Goal: Task Accomplishment & Management: Use online tool/utility

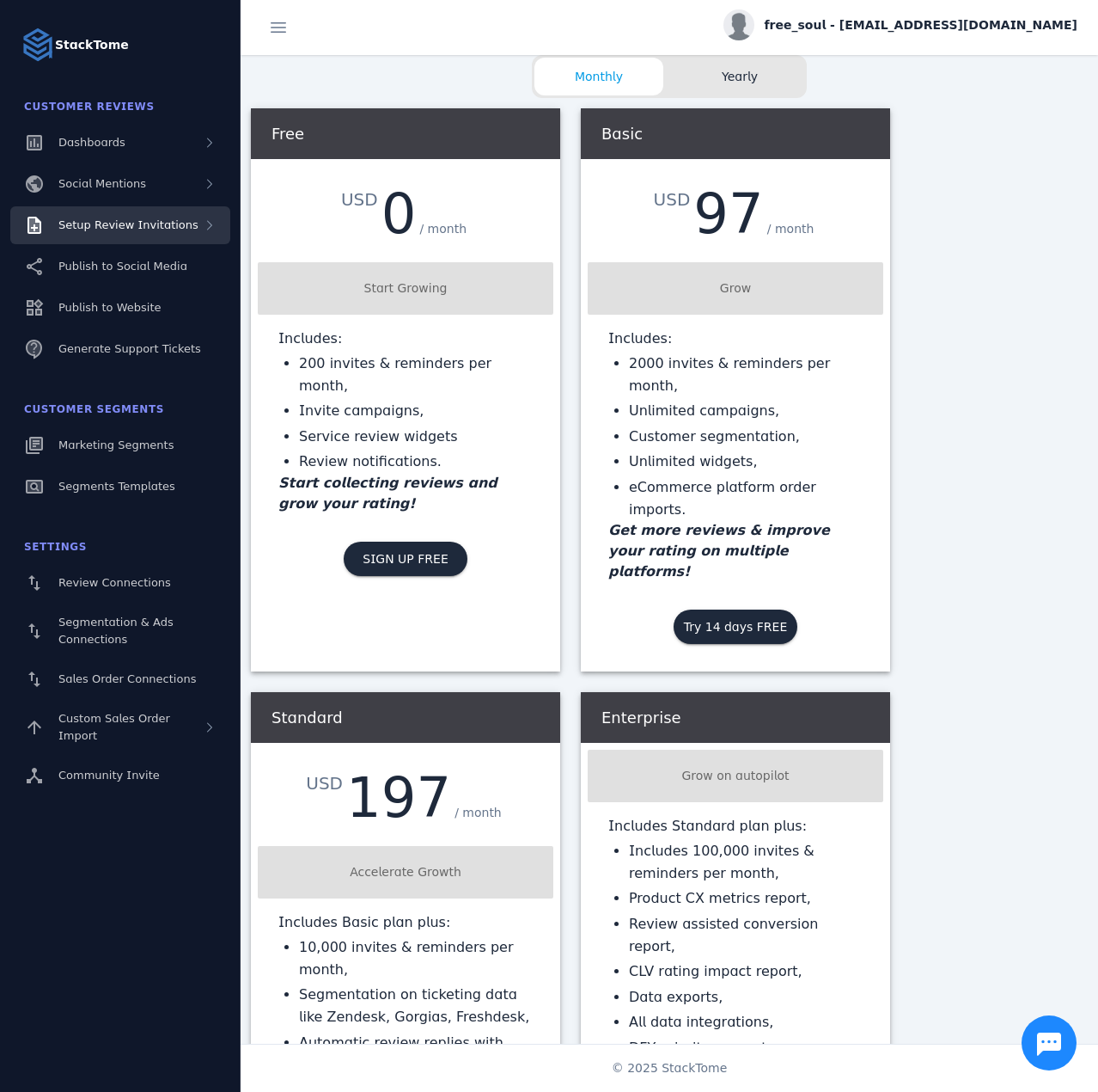
click at [152, 238] on div "Setup Review Invitations" at bounding box center [120, 225] width 220 height 38
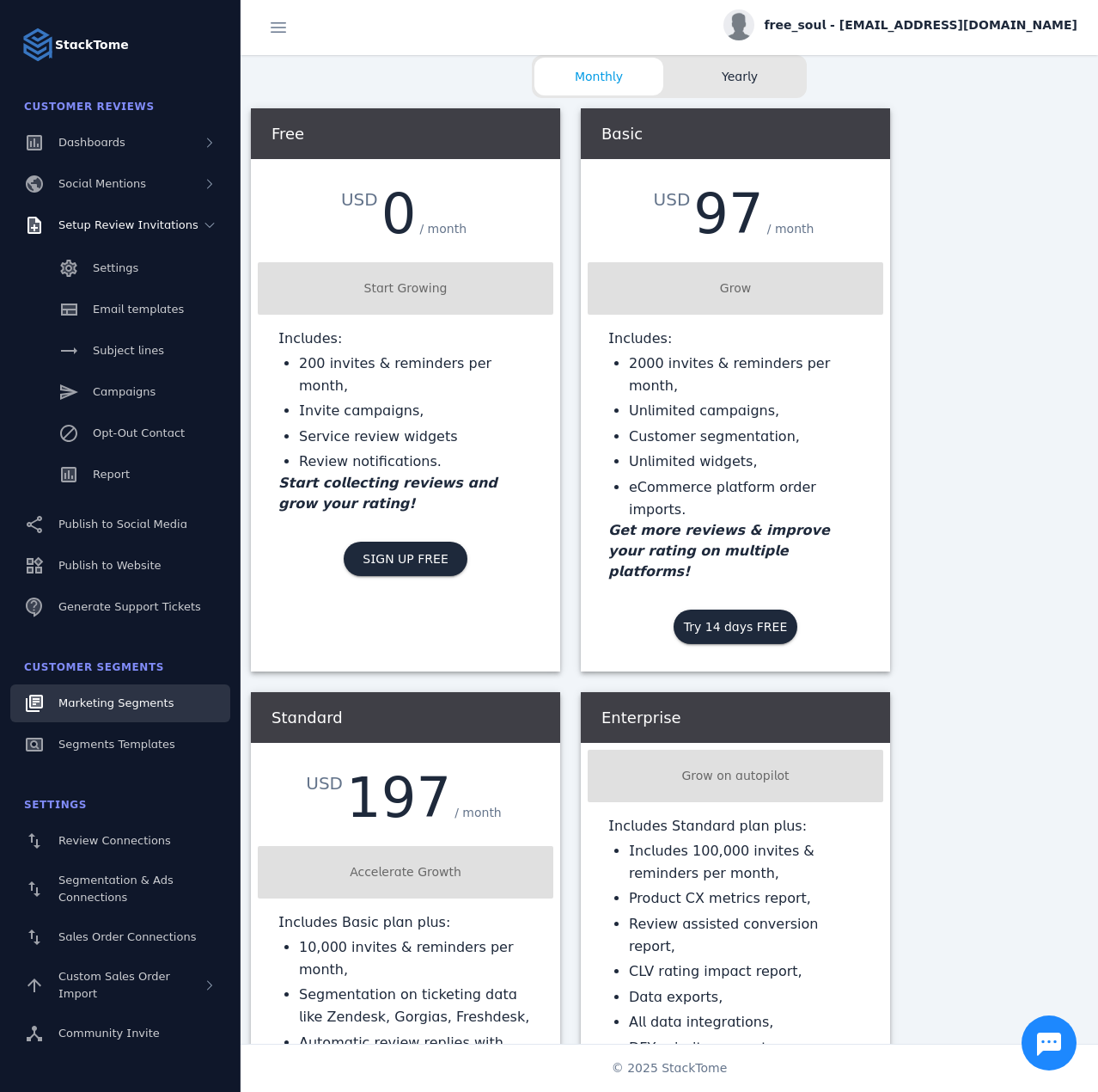
click at [126, 705] on span "Marketing Segments" at bounding box center [115, 702] width 115 height 13
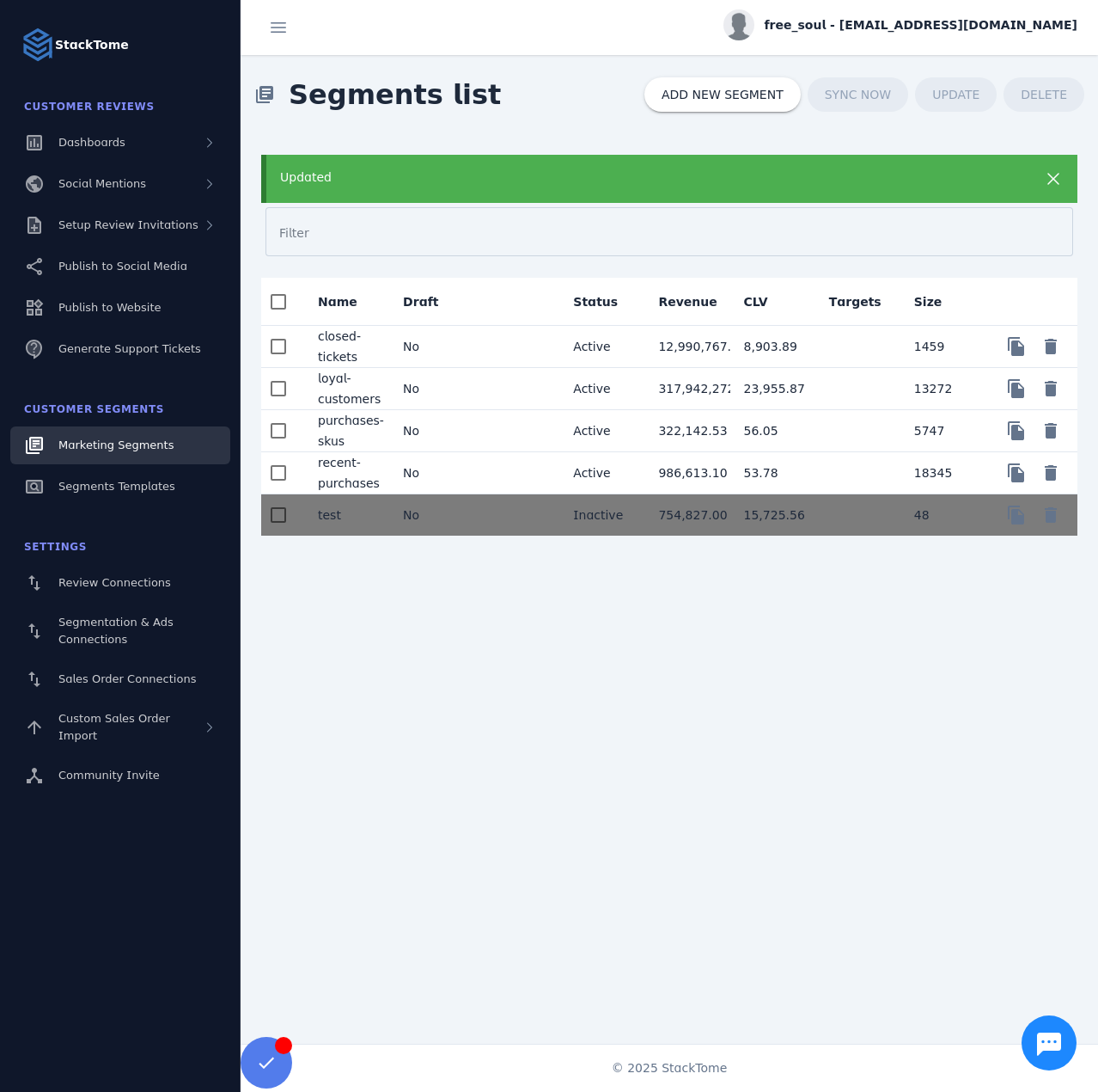
click at [469, 345] on mat-cell "No" at bounding box center [432, 347] width 85 height 42
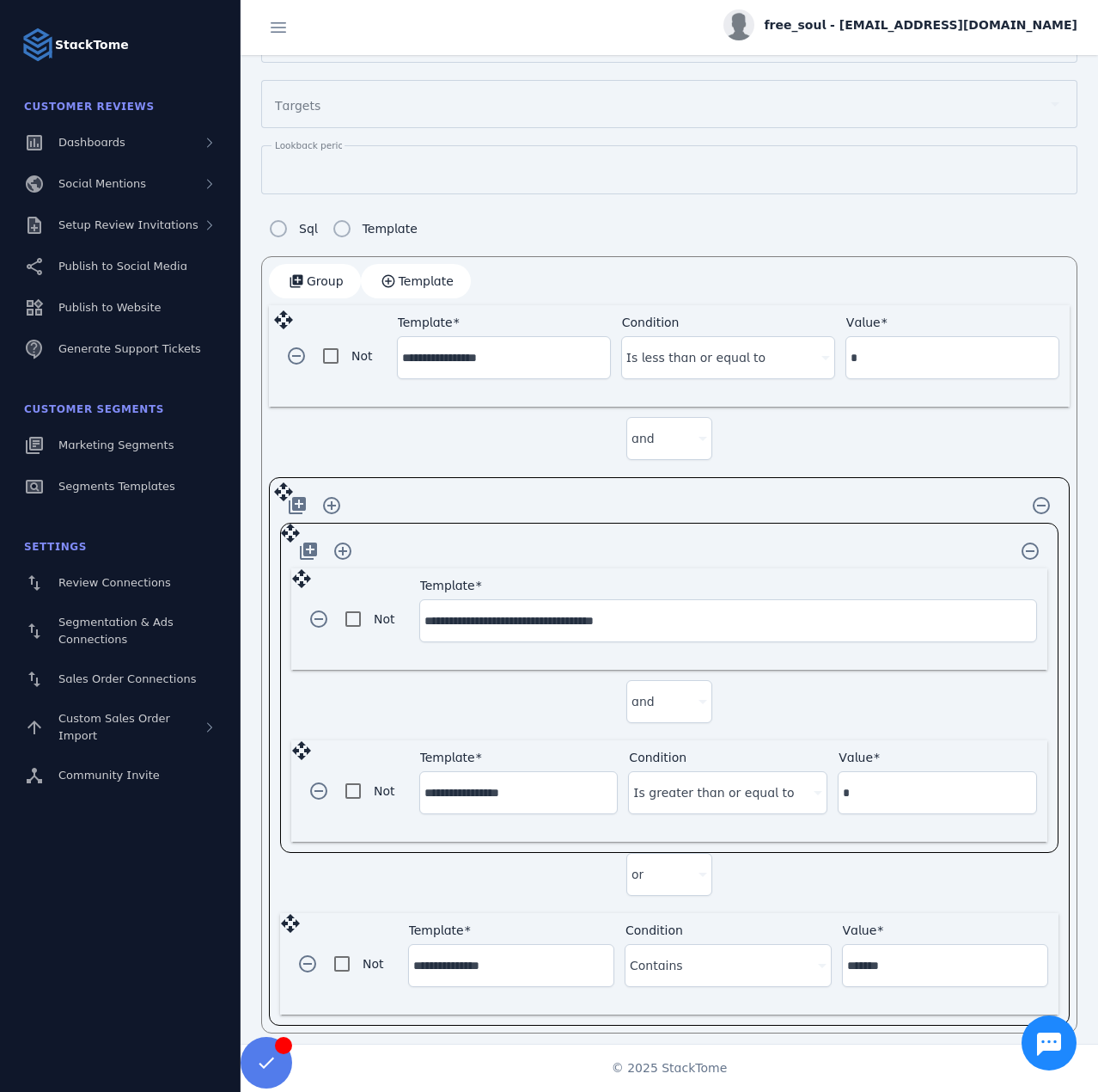
scroll to position [254, 0]
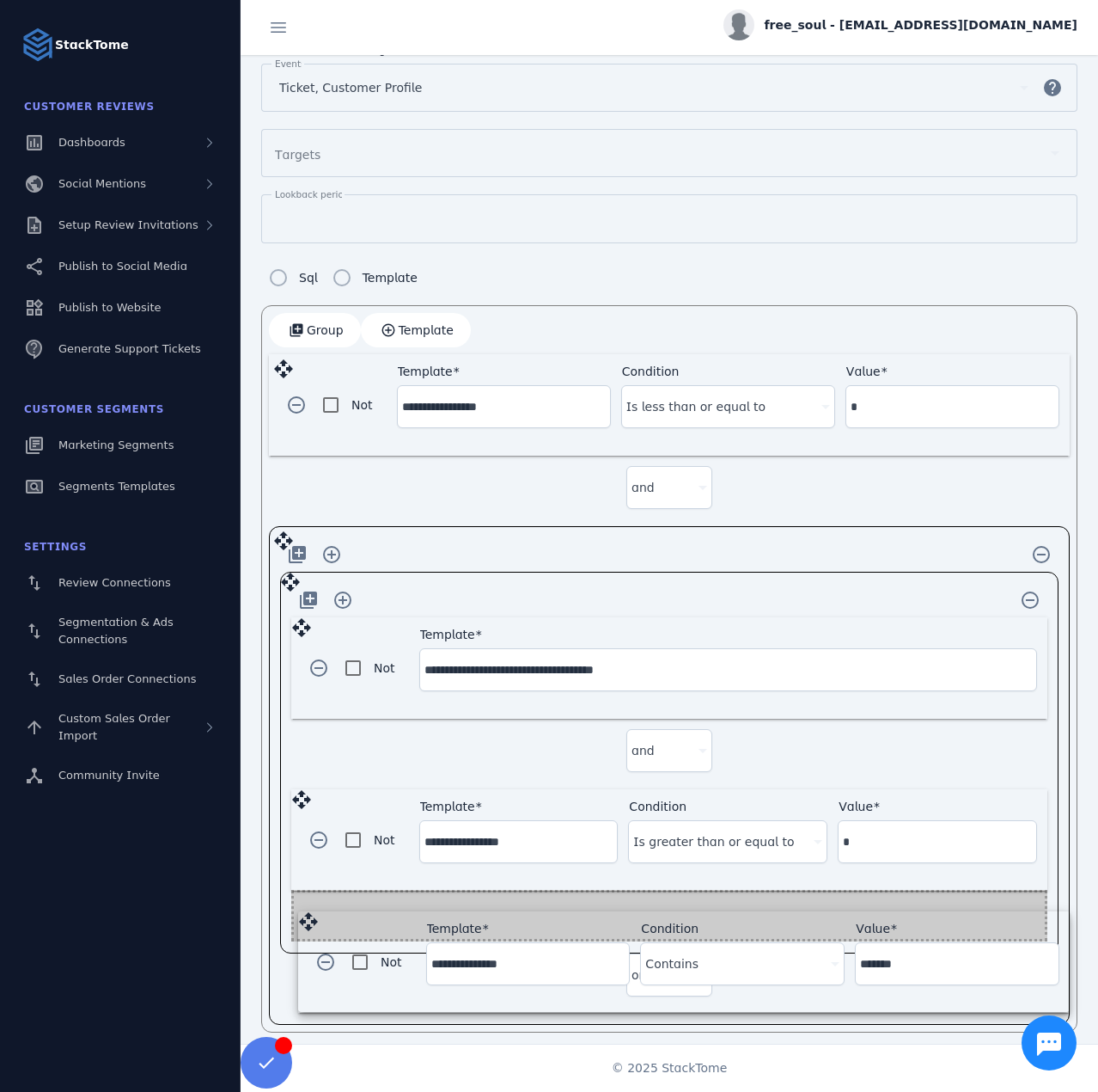
drag, startPoint x: 289, startPoint y: 916, endPoint x: 308, endPoint y: 912, distance: 19.4
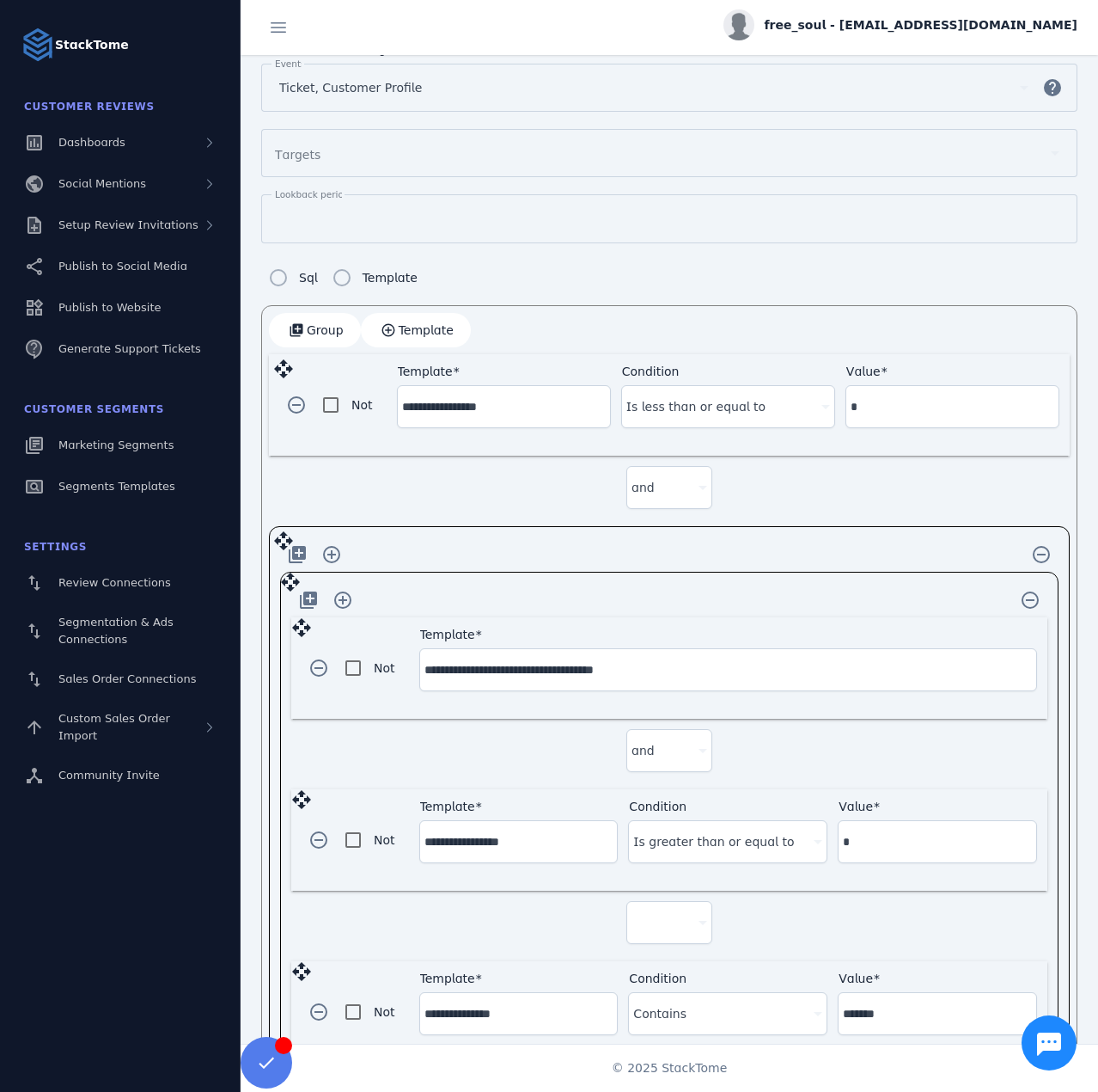
scroll to position [303, 0]
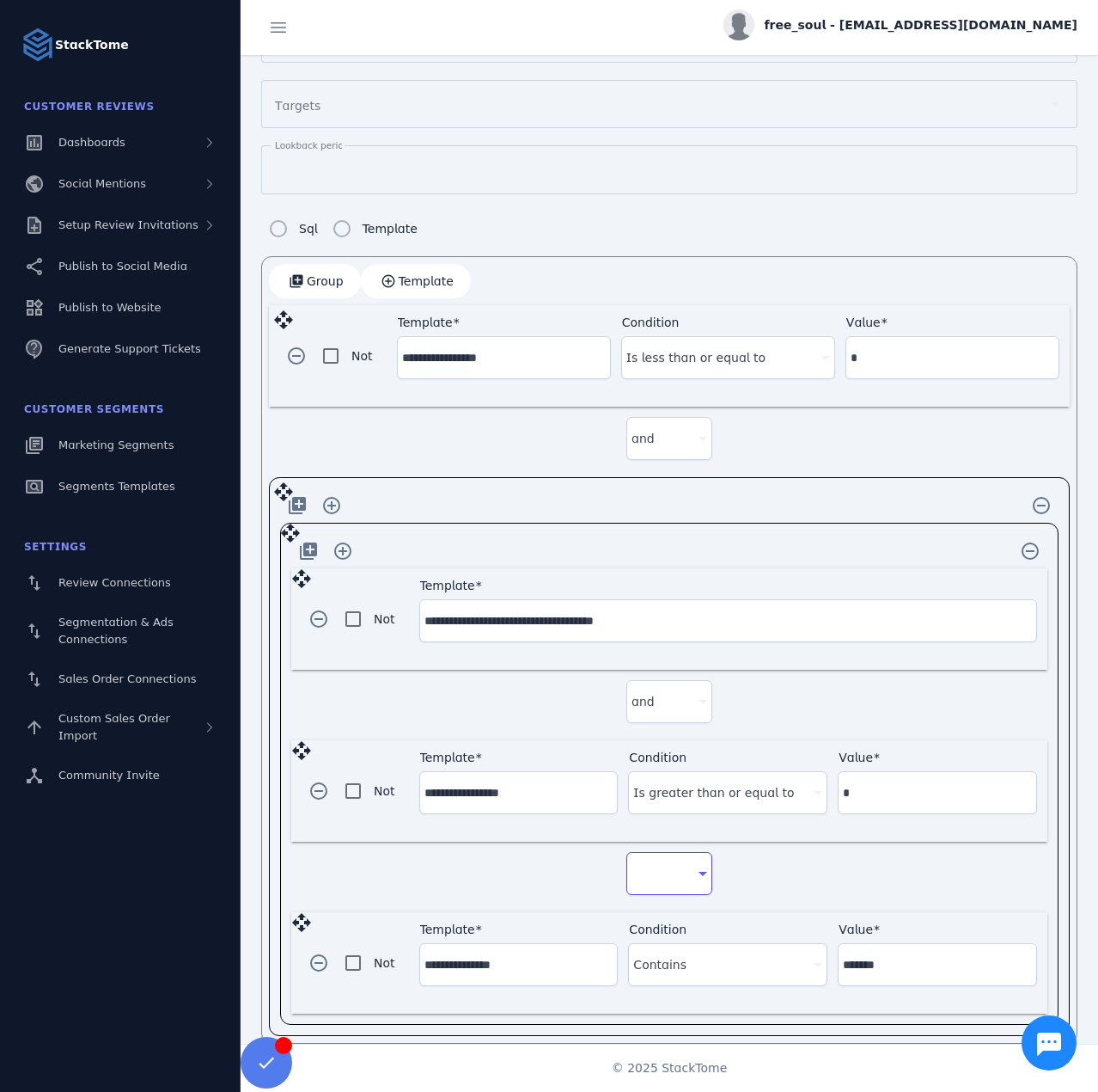
click at [672, 863] on div at bounding box center [662, 873] width 60 height 20
click at [649, 916] on span "and" at bounding box center [648, 914] width 23 height 20
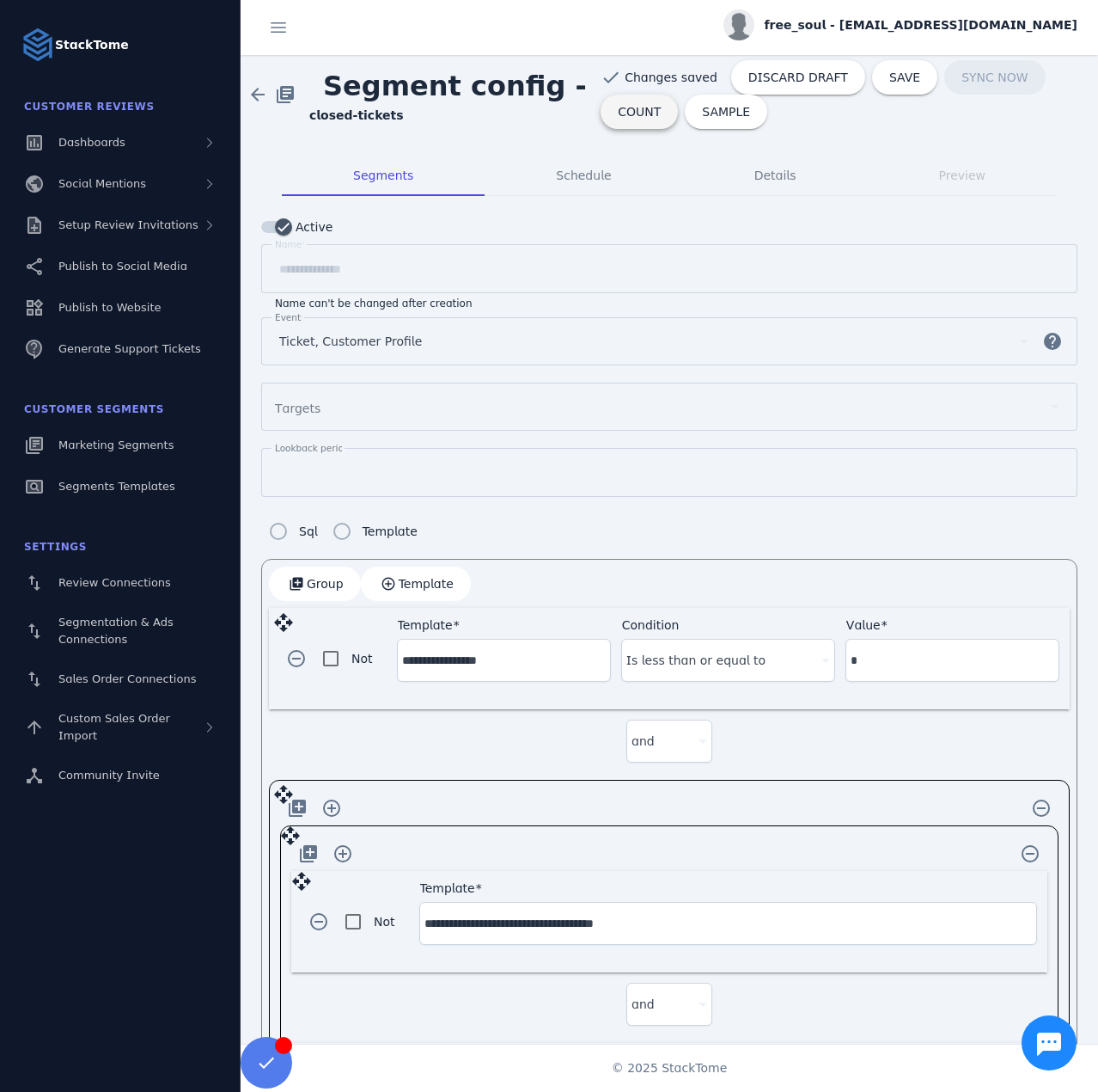
click at [631, 116] on span "COUNT" at bounding box center [639, 112] width 43 height 12
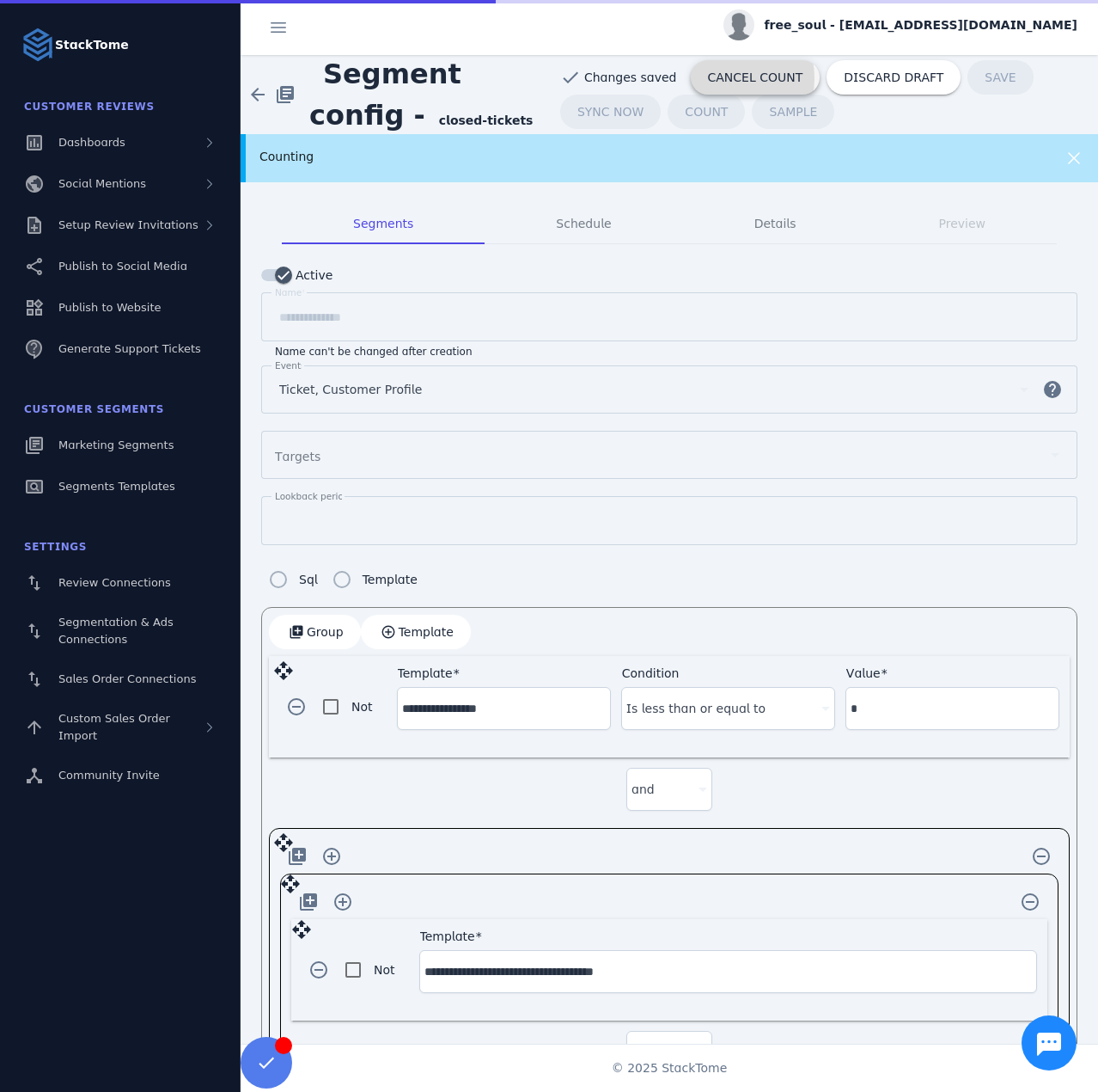
click at [709, 78] on span "CANCEL COUNT" at bounding box center [756, 77] width 95 height 12
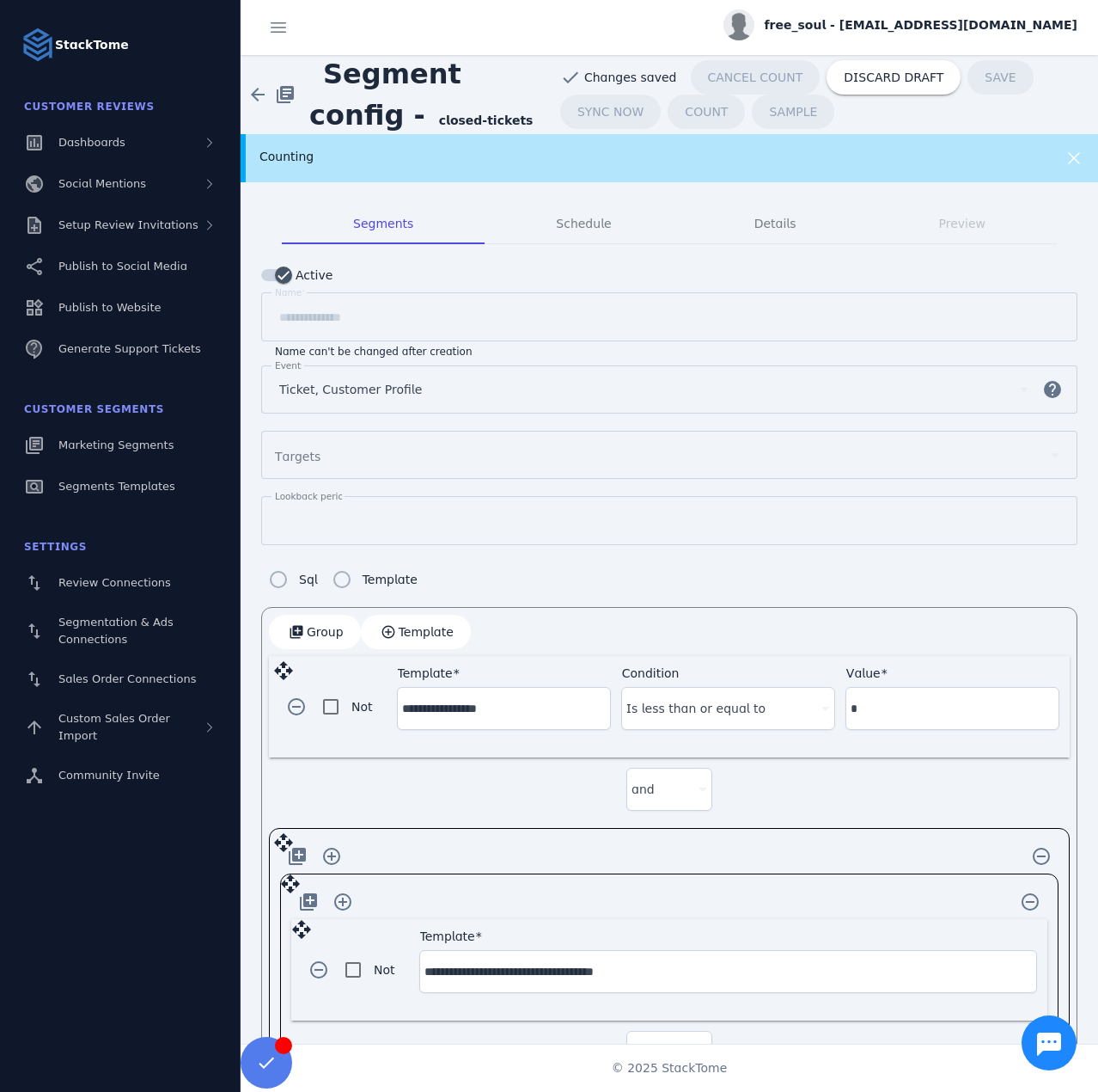
click at [584, 157] on div "Counting" at bounding box center [630, 157] width 743 height 18
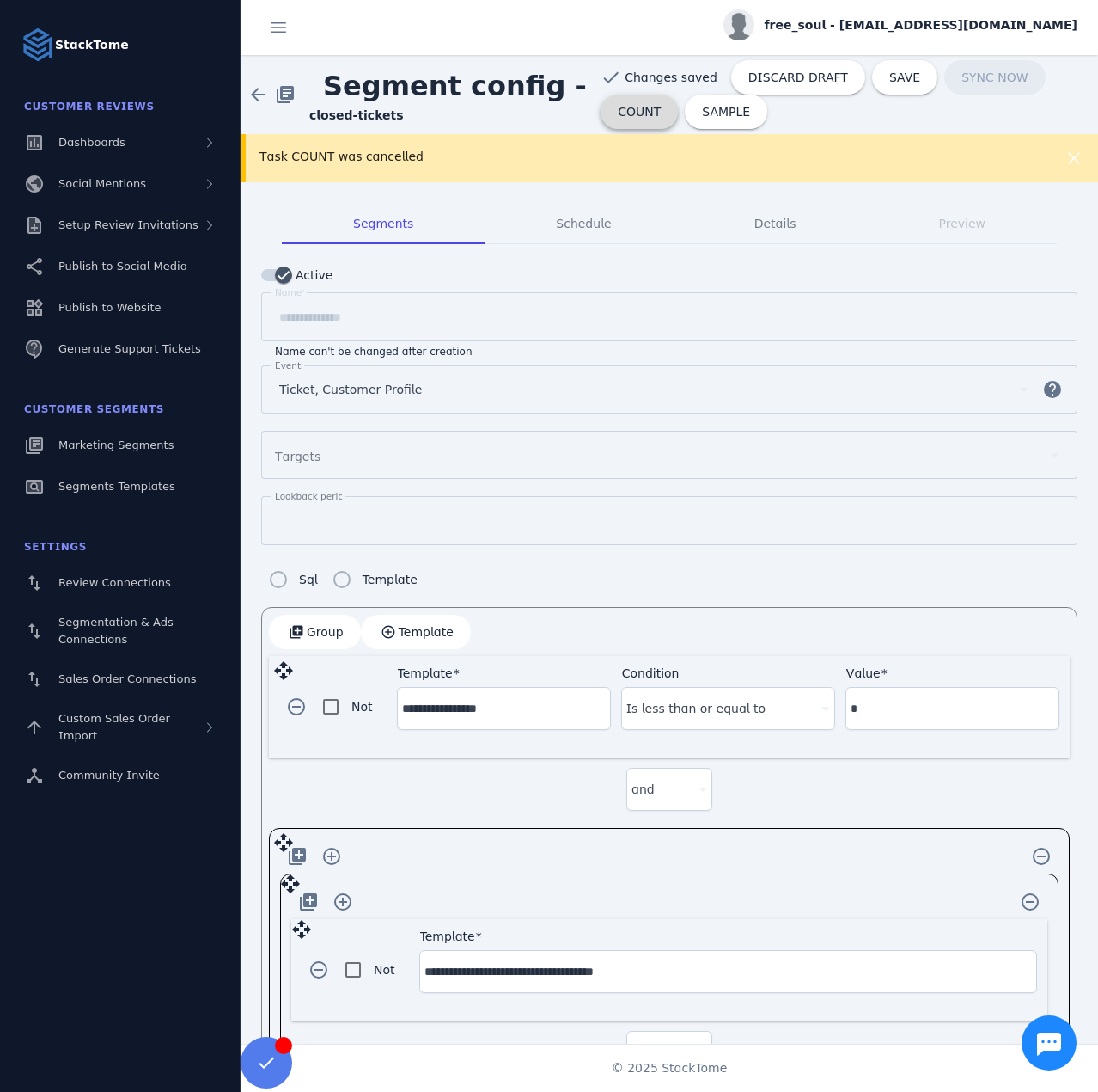
click at [637, 114] on span "COUNT" at bounding box center [639, 112] width 43 height 12
